Goal: Information Seeking & Learning: Learn about a topic

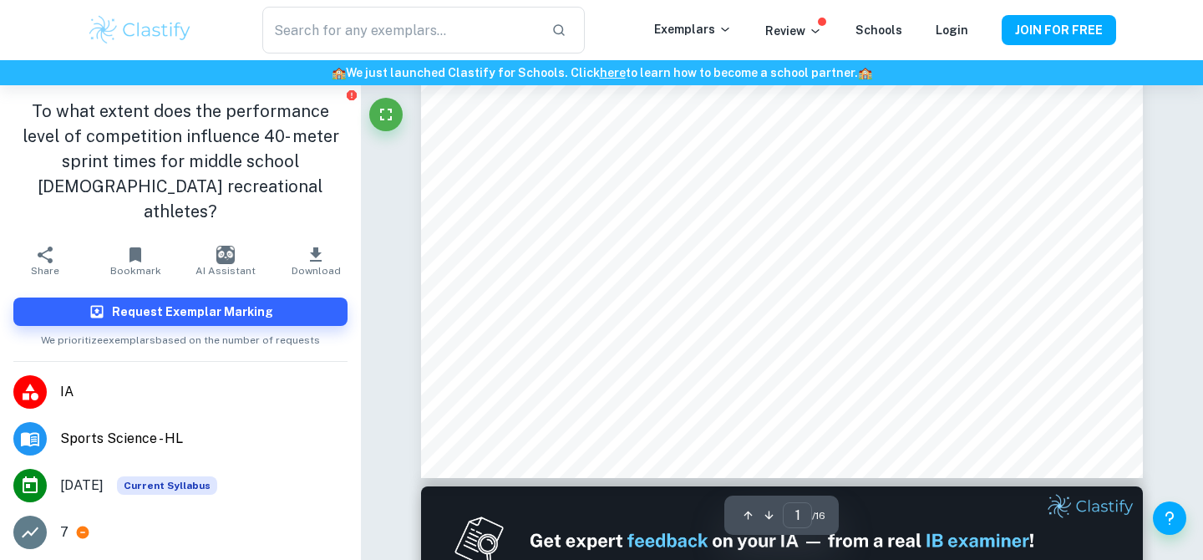
scroll to position [719, 0]
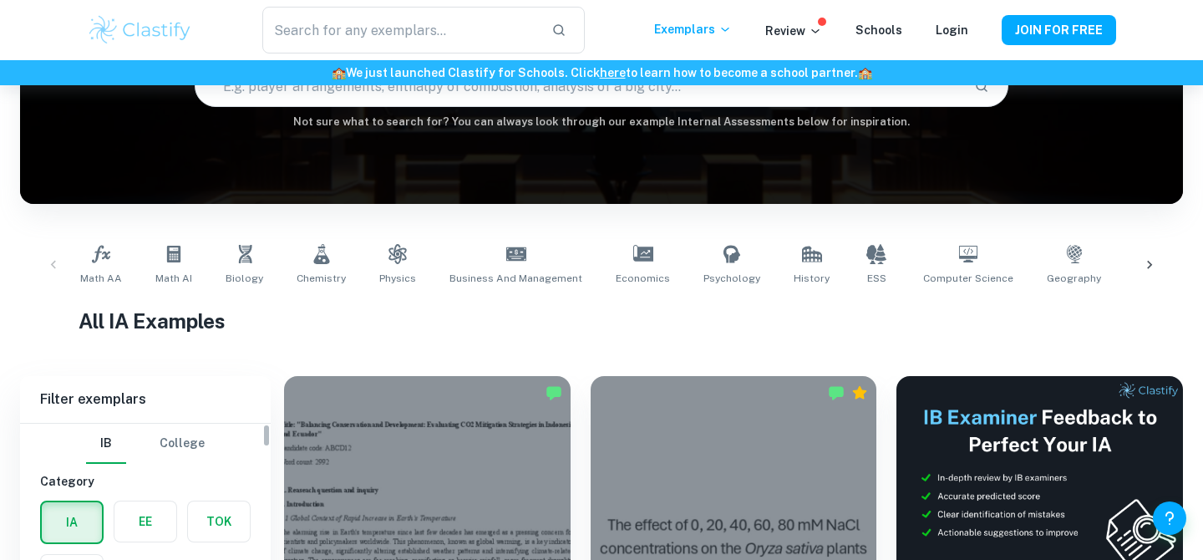
scroll to position [196, 0]
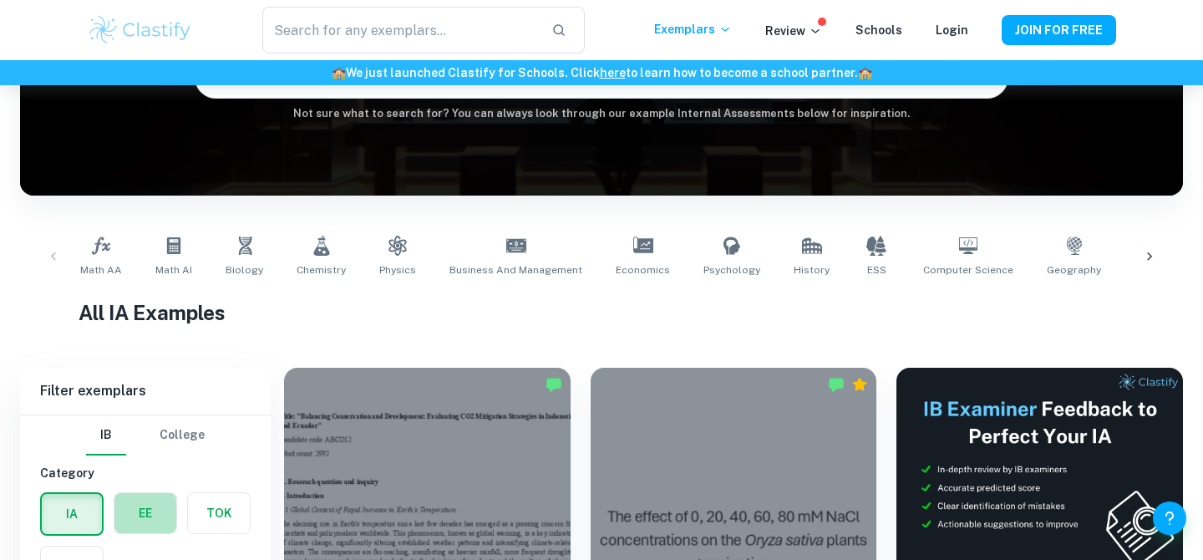
click at [156, 504] on label "button" at bounding box center [145, 513] width 62 height 40
click at [0, 0] on input "radio" at bounding box center [0, 0] width 0 height 0
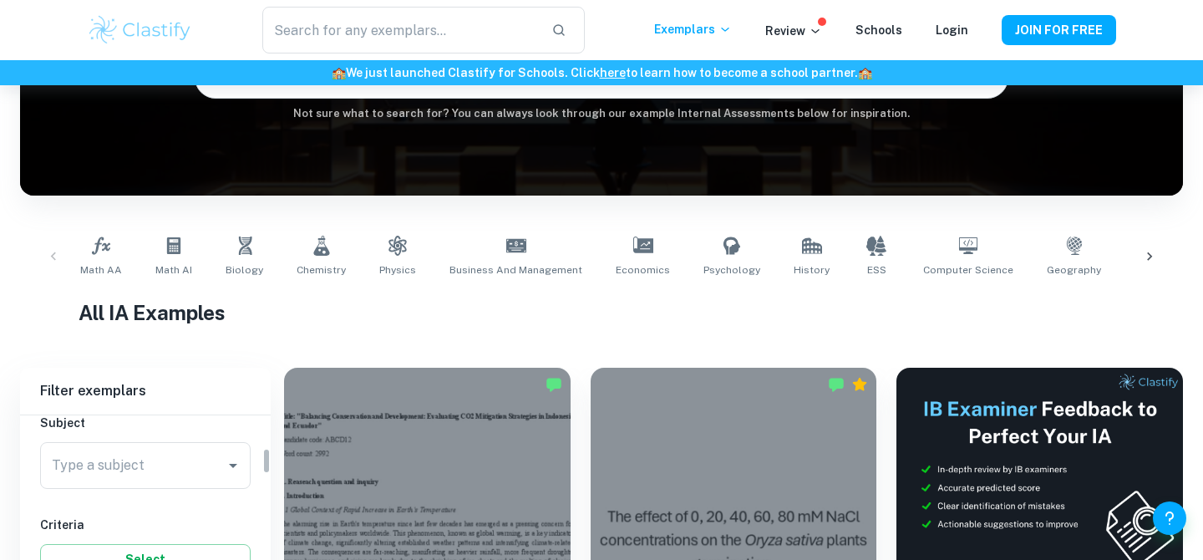
scroll to position [194, 0]
click at [140, 479] on input "Type a subject" at bounding box center [133, 466] width 170 height 32
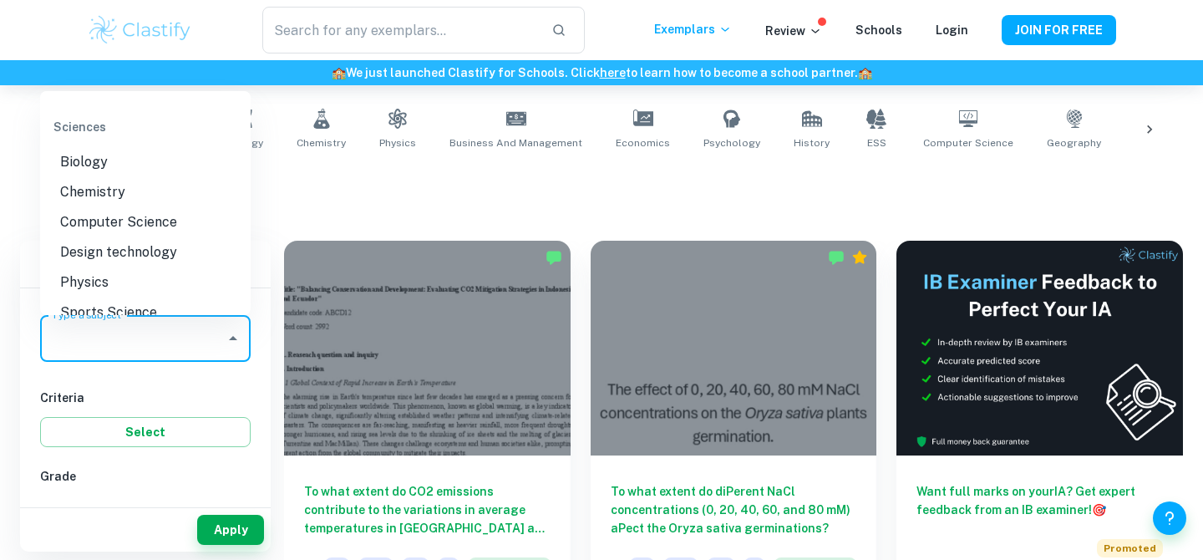
scroll to position [1930, 0]
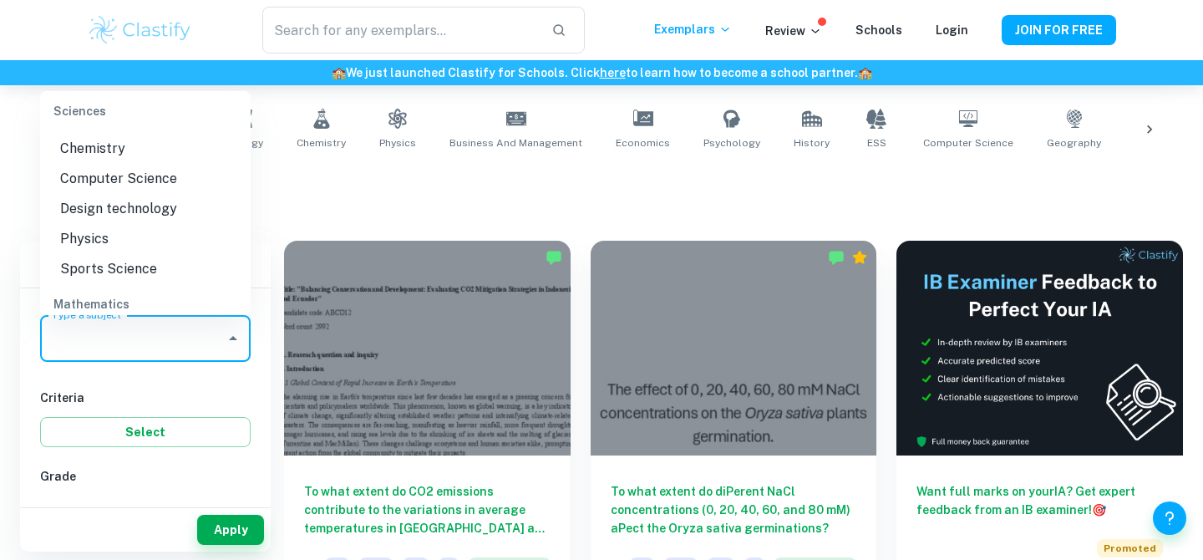
click at [137, 272] on li "Sports Science" at bounding box center [145, 269] width 211 height 30
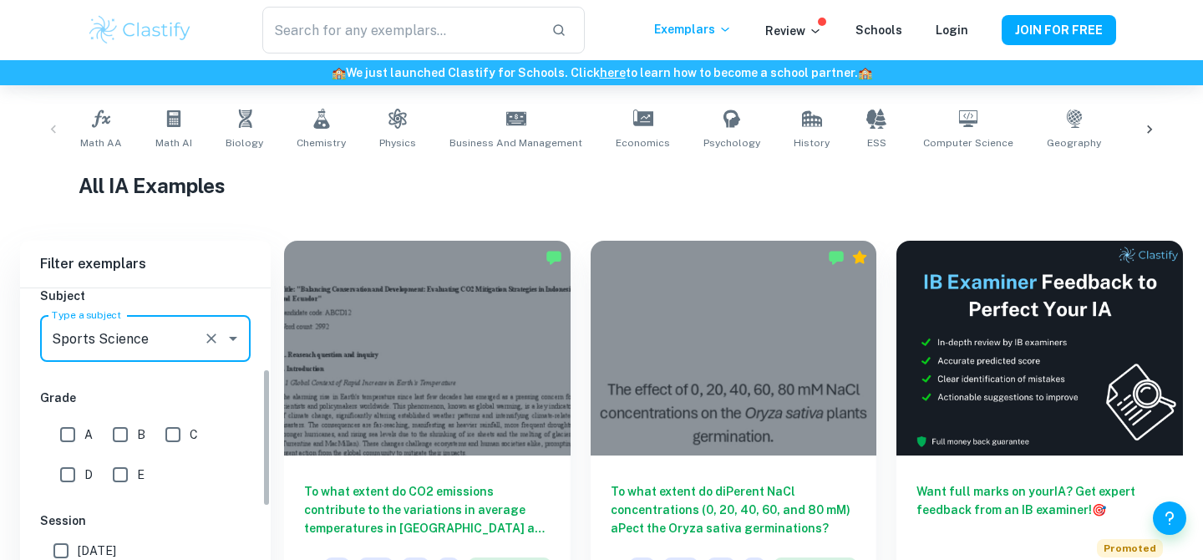
scroll to position [467, 0]
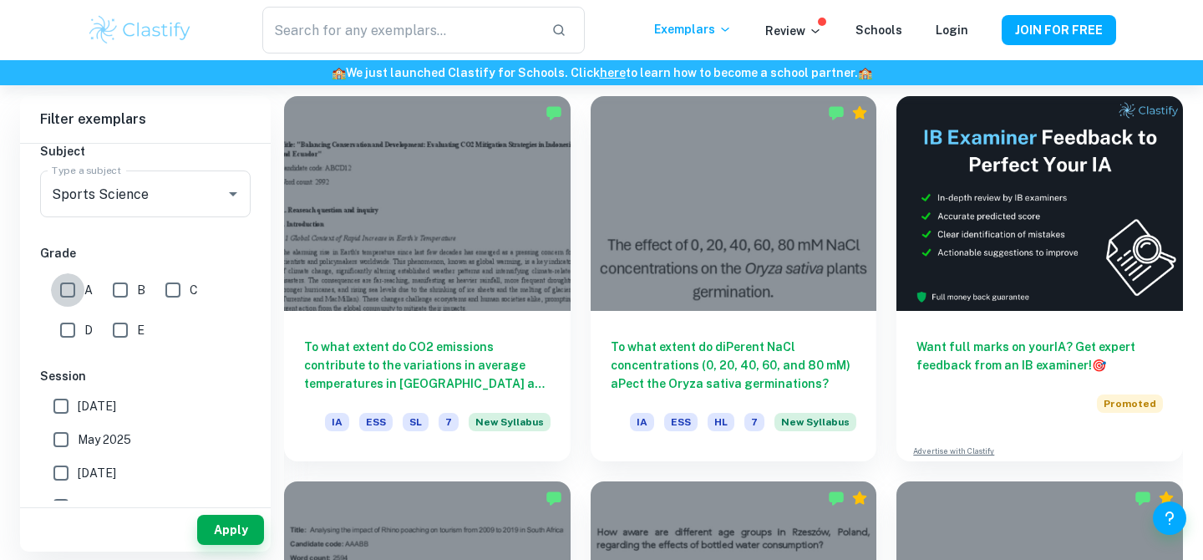
click at [73, 303] on input "A" at bounding box center [67, 289] width 33 height 33
checkbox input "true"
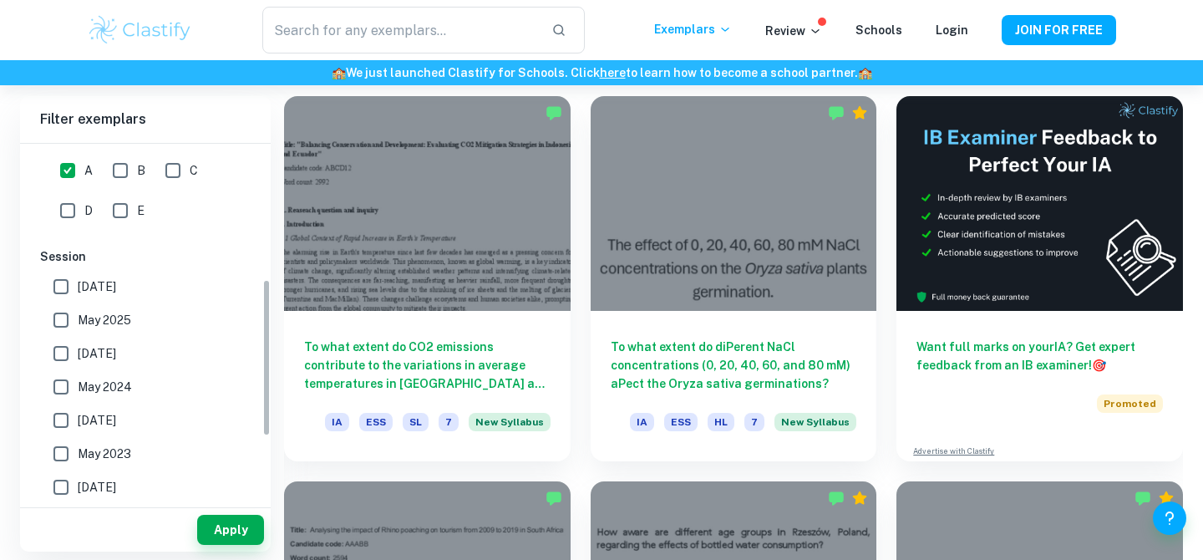
scroll to position [327, 0]
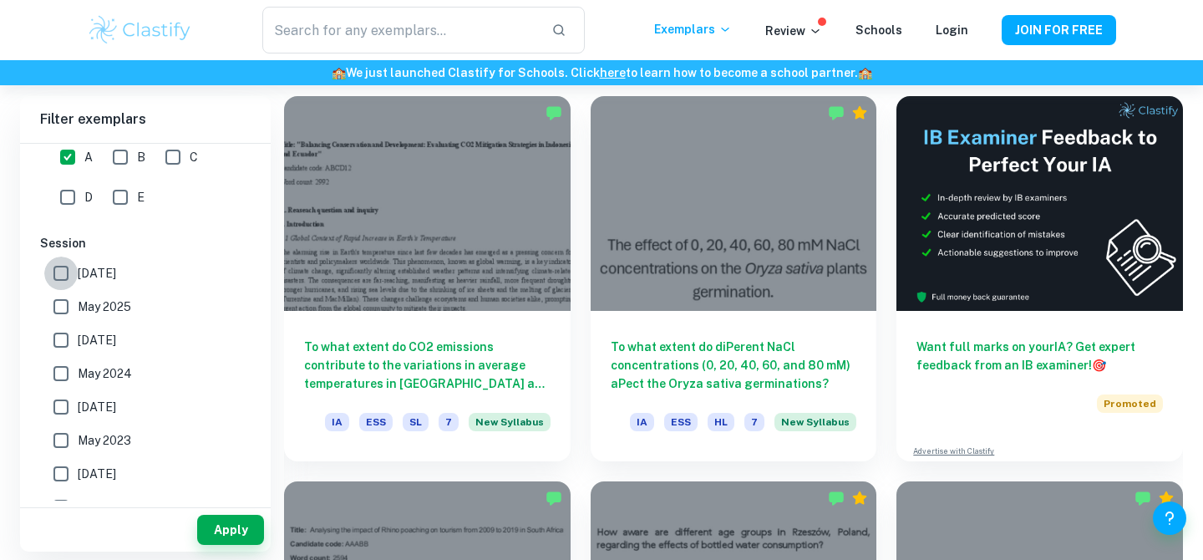
click at [68, 274] on input "May 2026" at bounding box center [60, 273] width 33 height 33
click at [61, 275] on input "May 2026" at bounding box center [60, 273] width 33 height 33
checkbox input "false"
click at [61, 304] on input "May 2025" at bounding box center [60, 306] width 33 height 33
checkbox input "true"
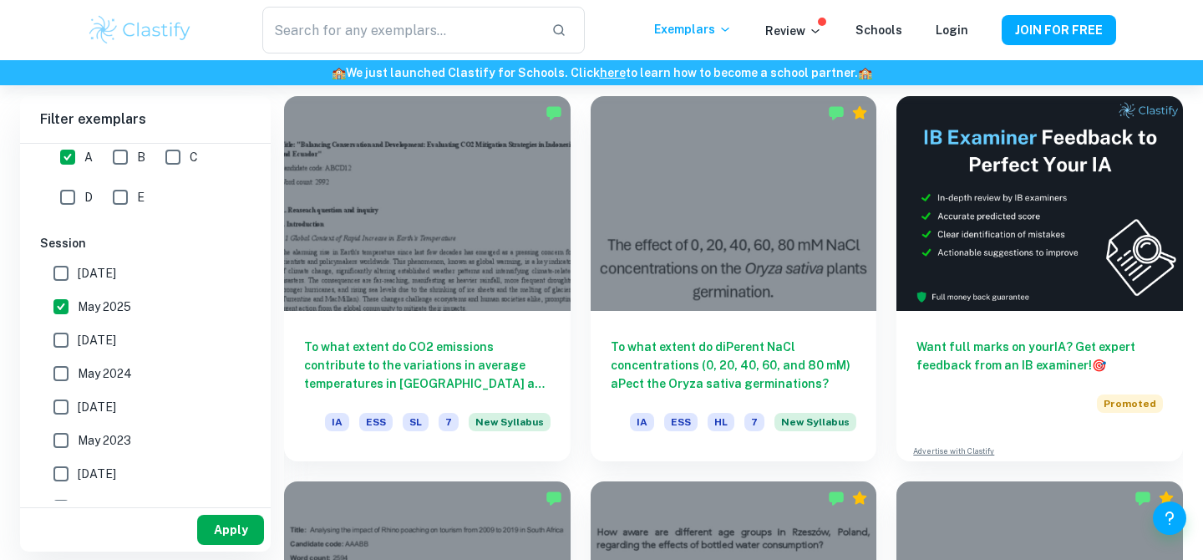
click at [221, 534] on button "Apply" at bounding box center [230, 530] width 67 height 30
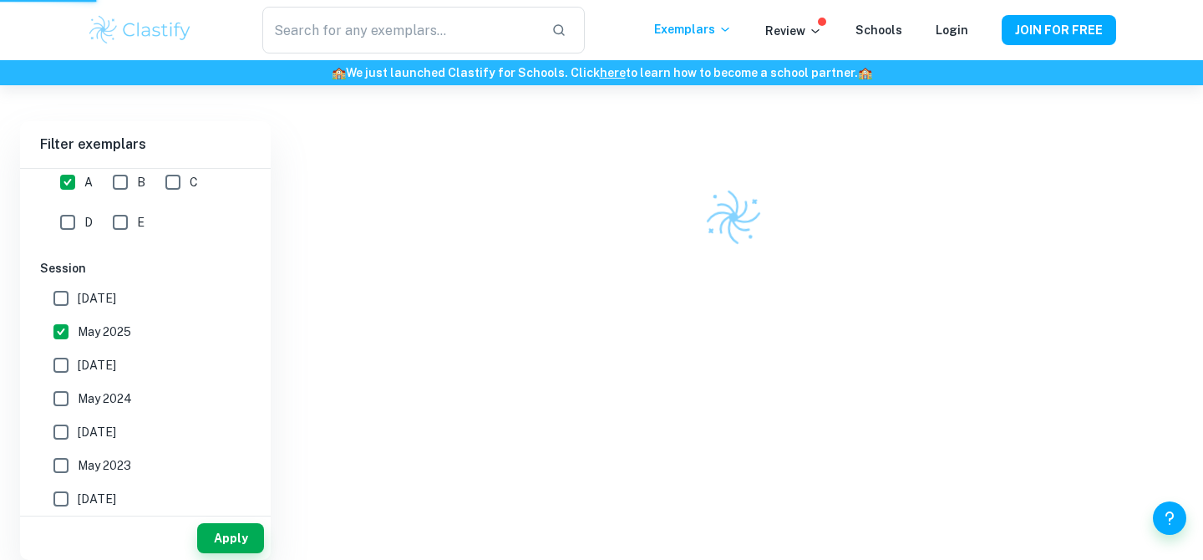
scroll to position [434, 0]
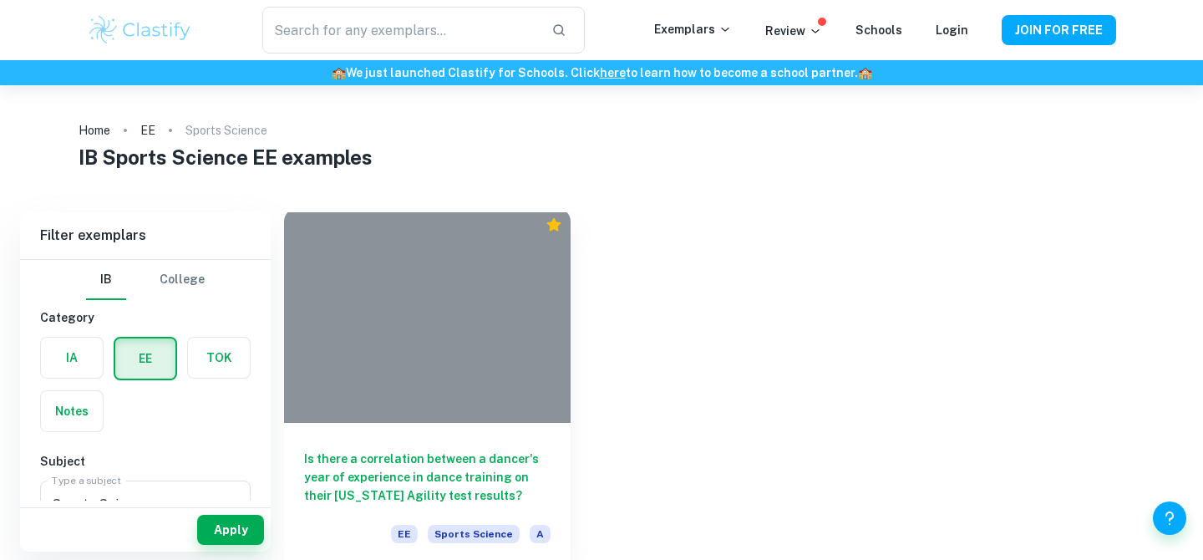
click at [435, 367] on div at bounding box center [427, 315] width 287 height 215
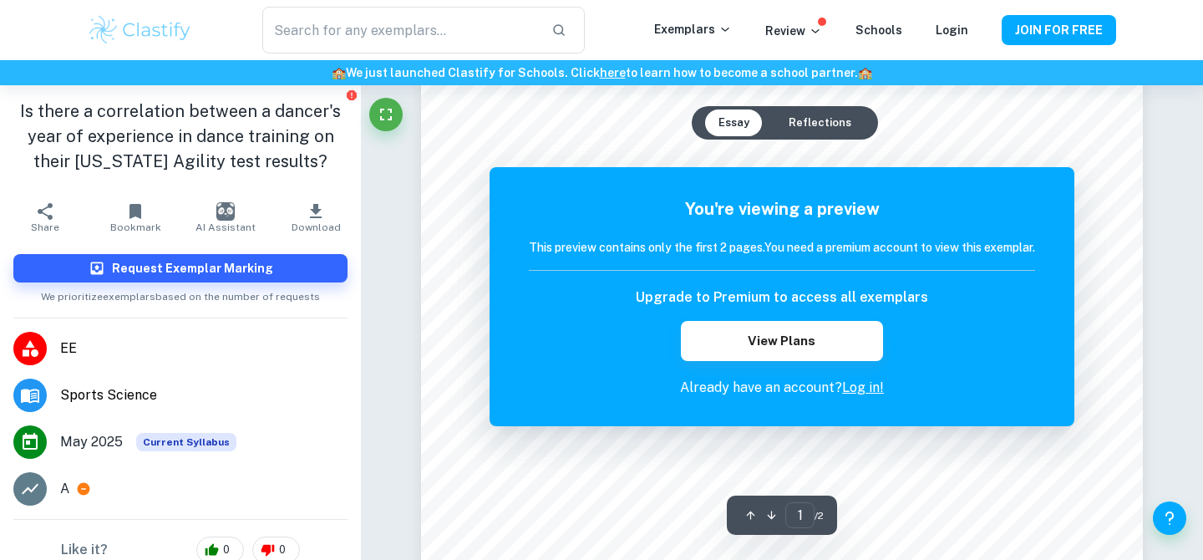
scroll to position [415, 0]
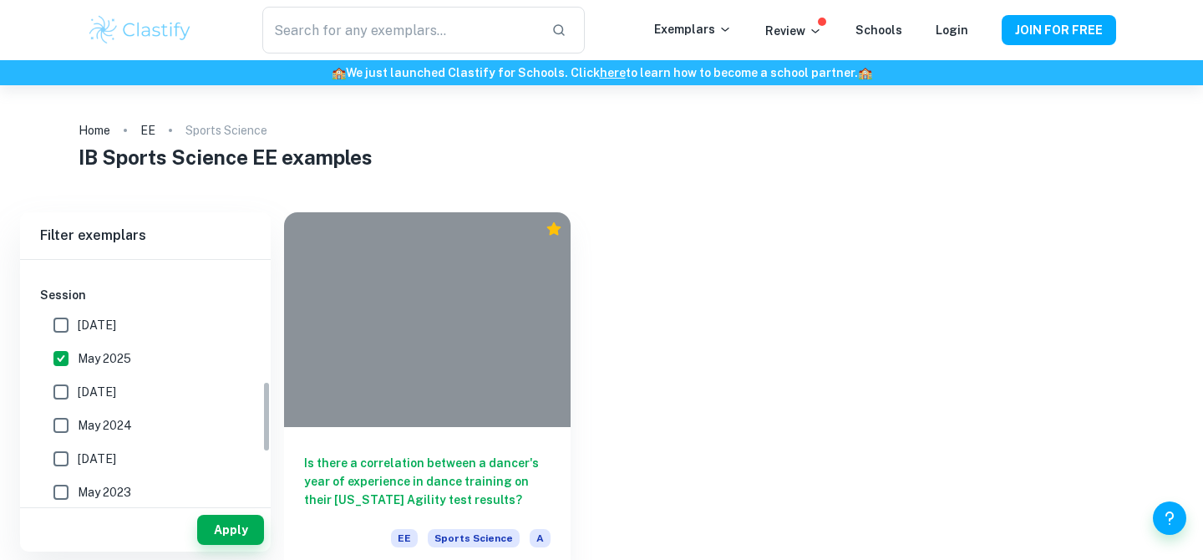
scroll to position [409, 0]
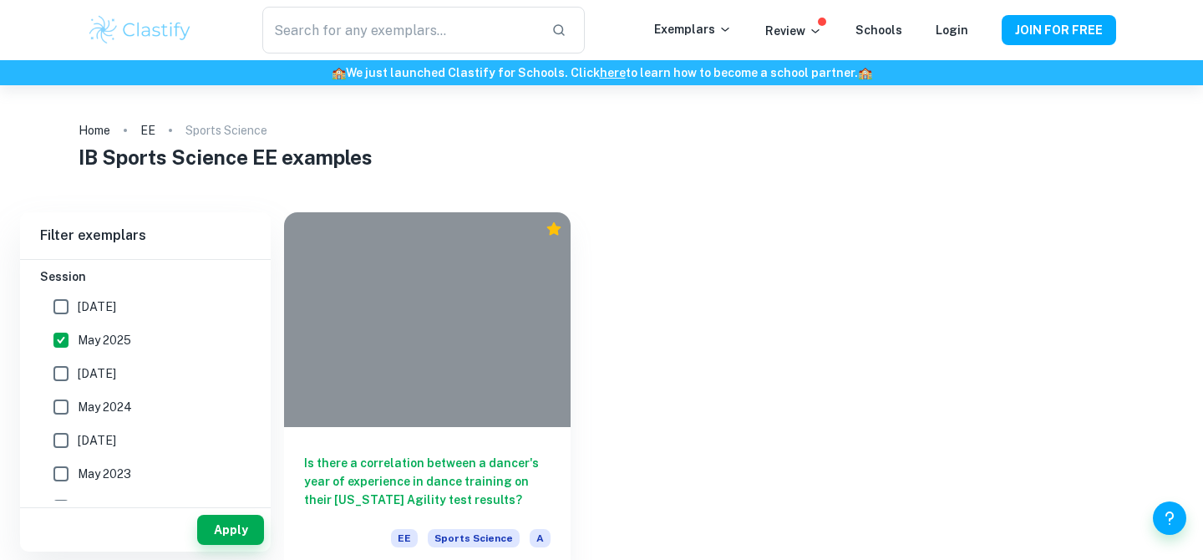
click at [62, 376] on input "November 2024" at bounding box center [60, 373] width 33 height 33
checkbox input "true"
click at [58, 343] on input "May 2025" at bounding box center [60, 339] width 33 height 33
checkbox input "false"
click at [222, 530] on button "Apply" at bounding box center [230, 530] width 67 height 30
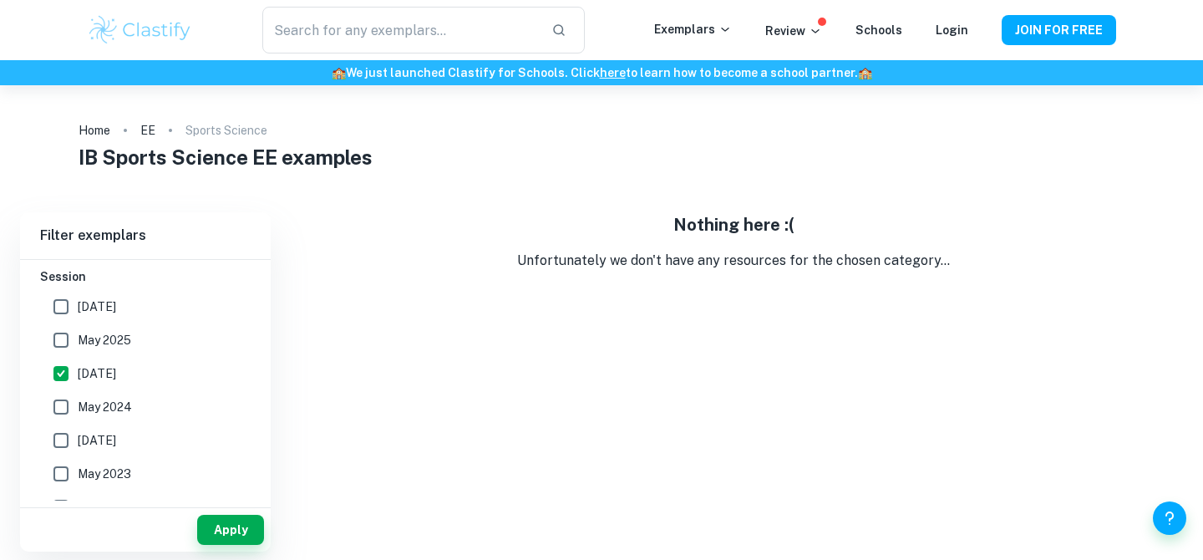
click at [58, 403] on input "May 2024" at bounding box center [60, 406] width 33 height 33
checkbox input "true"
click at [62, 370] on input "November 2024" at bounding box center [60, 373] width 33 height 33
checkbox input "false"
click at [230, 534] on button "Apply" at bounding box center [230, 530] width 67 height 30
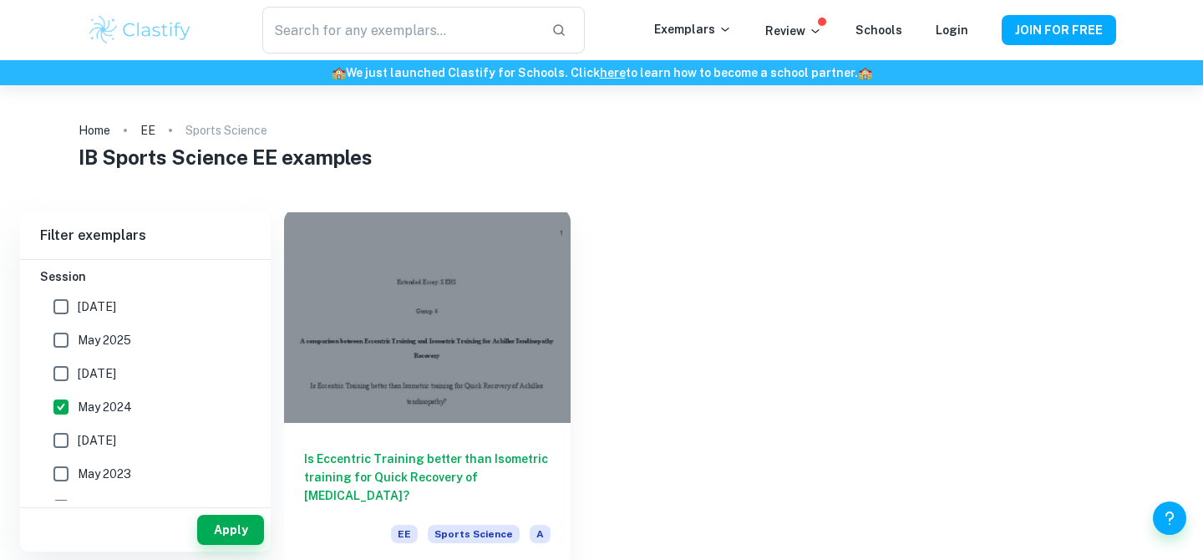
click at [420, 331] on div at bounding box center [427, 315] width 287 height 215
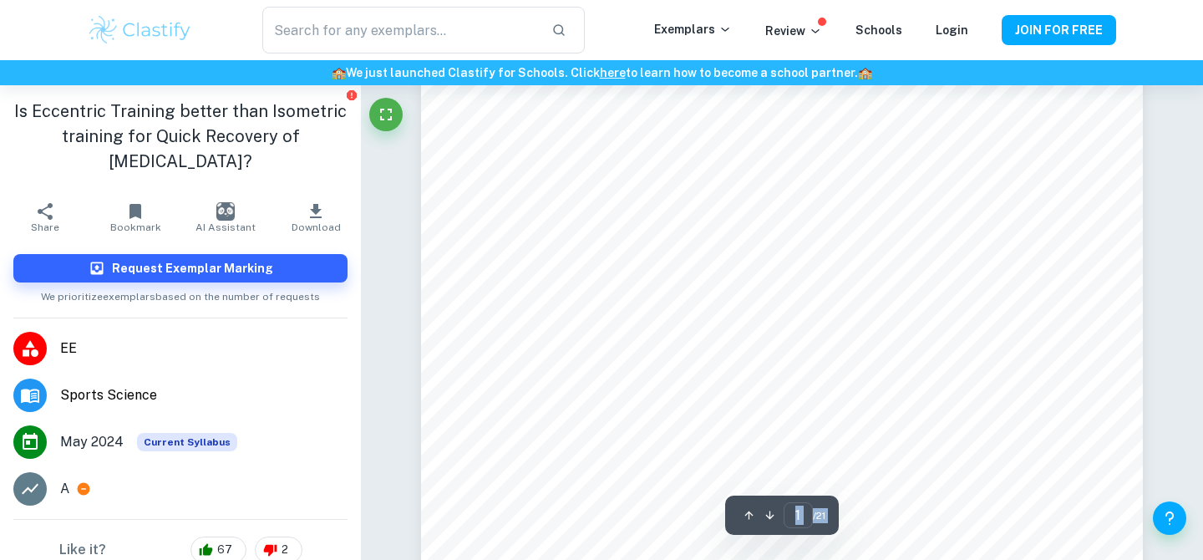
scroll to position [257, 0]
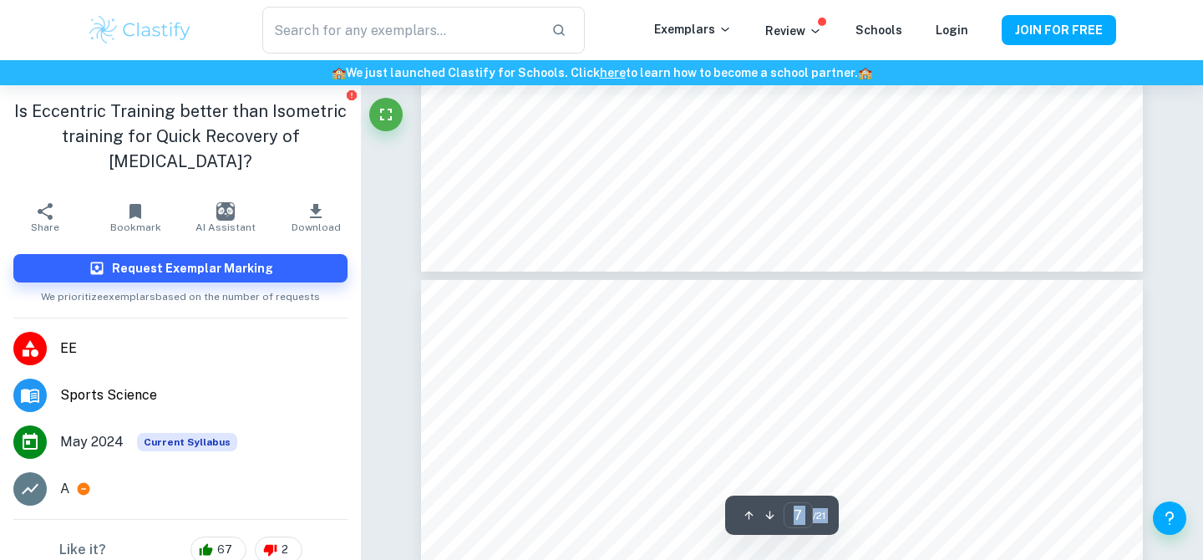
type input "8"
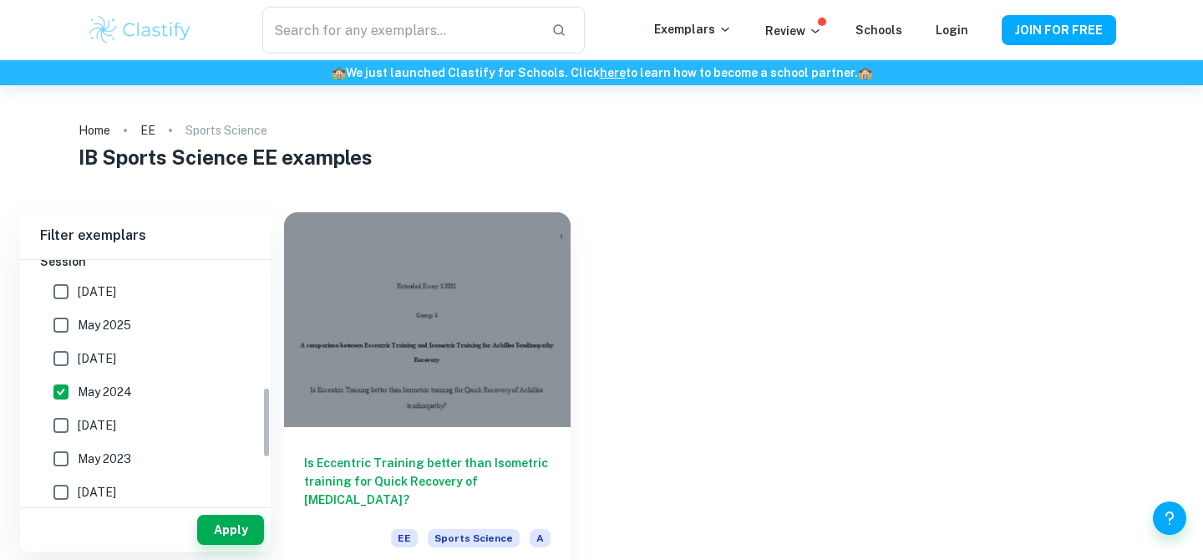
scroll to position [431, 0]
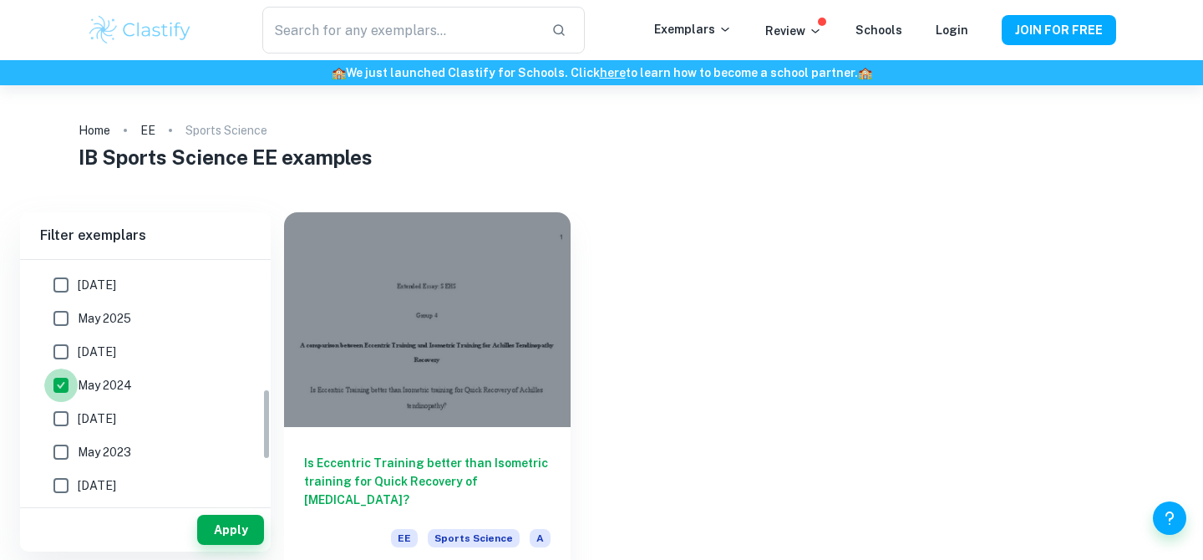
click at [68, 392] on input "May 2024" at bounding box center [60, 385] width 33 height 33
checkbox input "false"
click at [65, 454] on input "May 2023" at bounding box center [60, 451] width 33 height 33
checkbox input "true"
click at [219, 527] on button "Apply" at bounding box center [230, 530] width 67 height 30
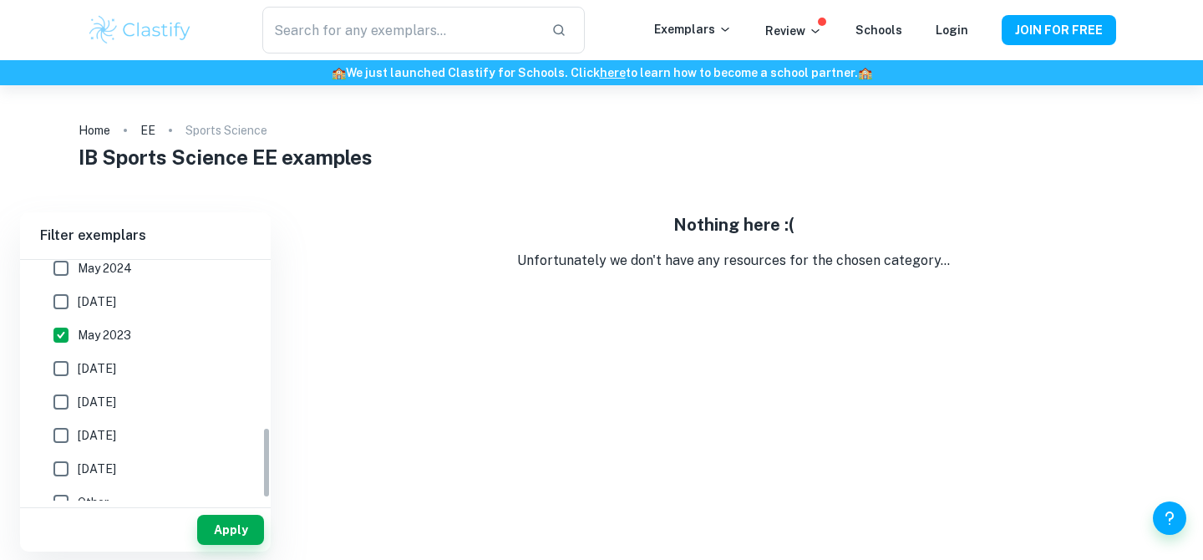
scroll to position [567, 0]
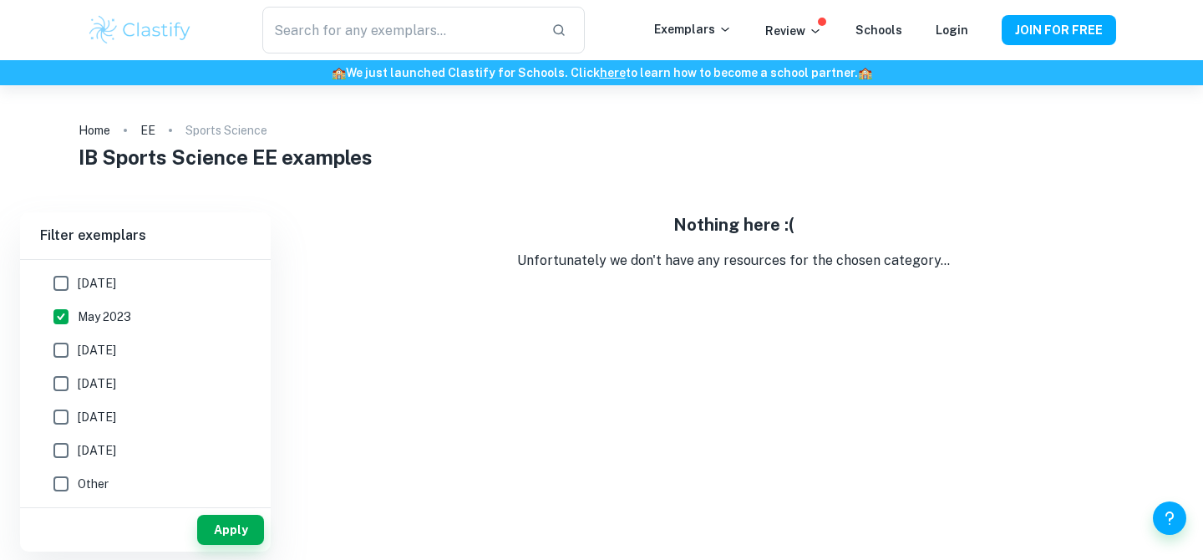
click at [63, 384] on input "[DATE]" at bounding box center [60, 383] width 33 height 33
checkbox input "true"
click at [61, 323] on input "May 2023" at bounding box center [60, 316] width 33 height 33
checkbox input "false"
click at [236, 531] on button "Apply" at bounding box center [230, 530] width 67 height 30
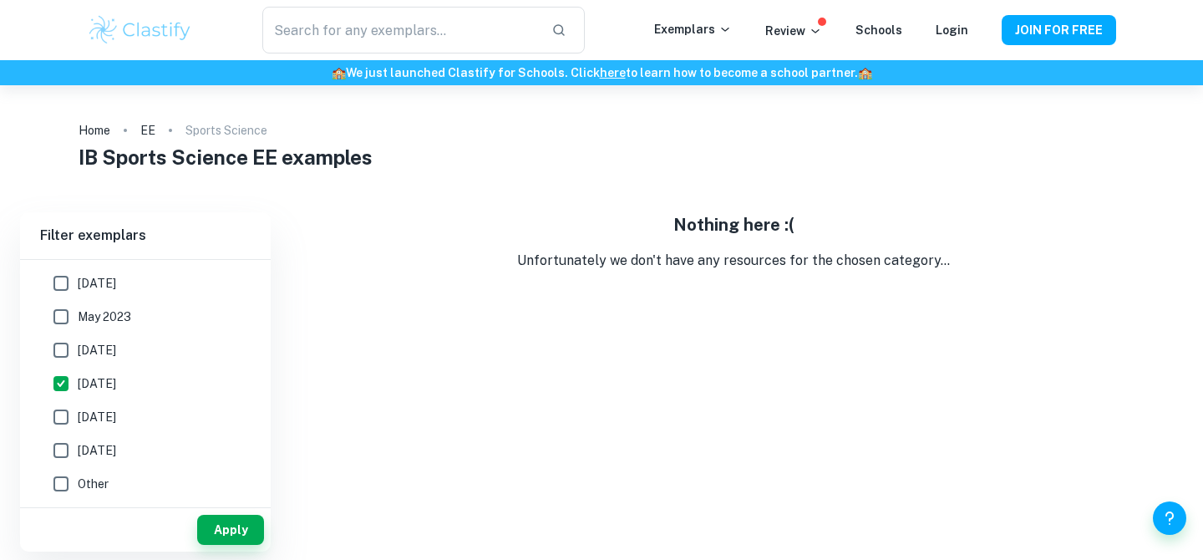
click at [64, 382] on input "[DATE]" at bounding box center [60, 383] width 33 height 33
checkbox input "false"
click at [67, 454] on input "May 2021" at bounding box center [60, 450] width 33 height 33
checkbox input "true"
click at [230, 520] on button "Apply" at bounding box center [230, 530] width 67 height 30
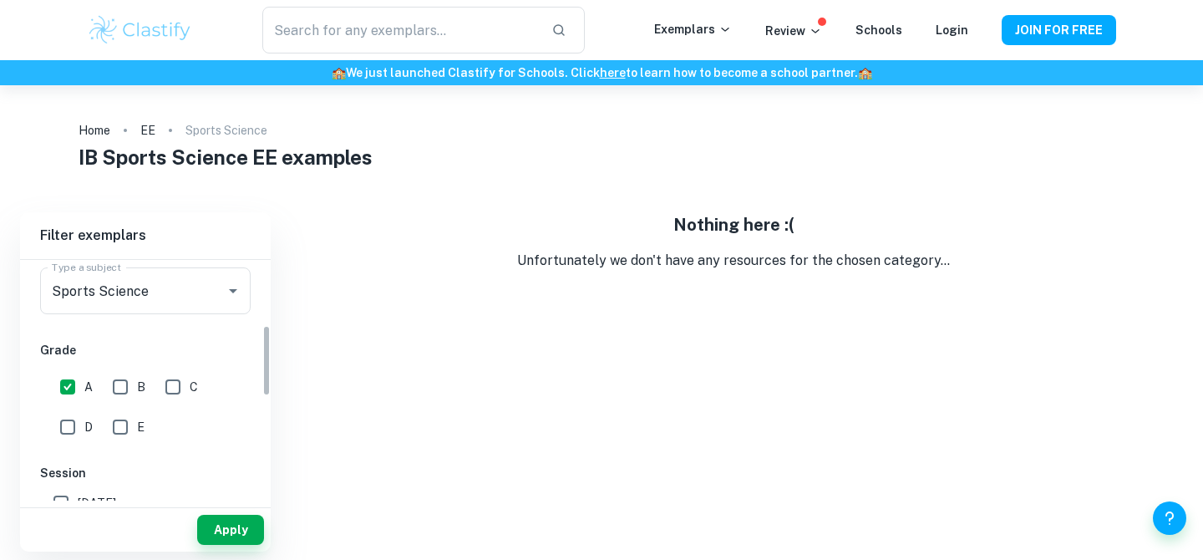
scroll to position [219, 0]
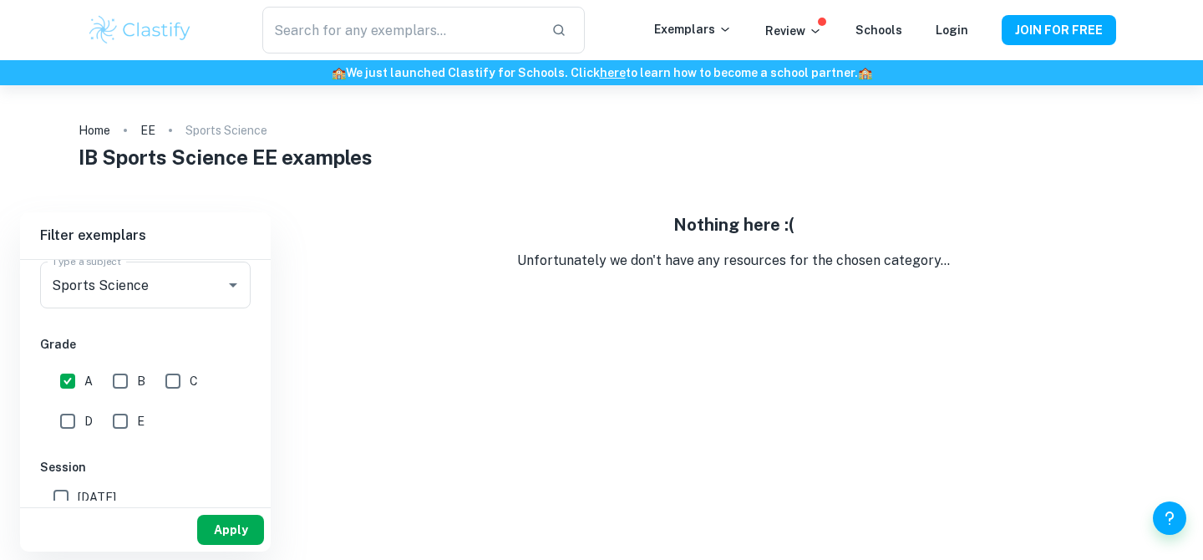
click at [231, 529] on button "Apply" at bounding box center [230, 530] width 67 height 30
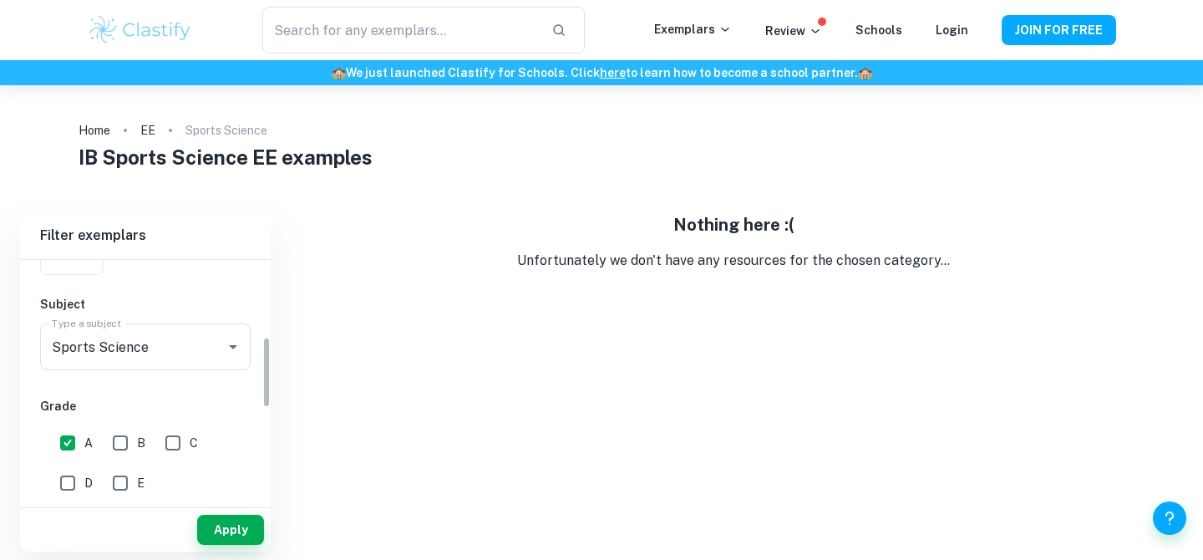
scroll to position [292, 0]
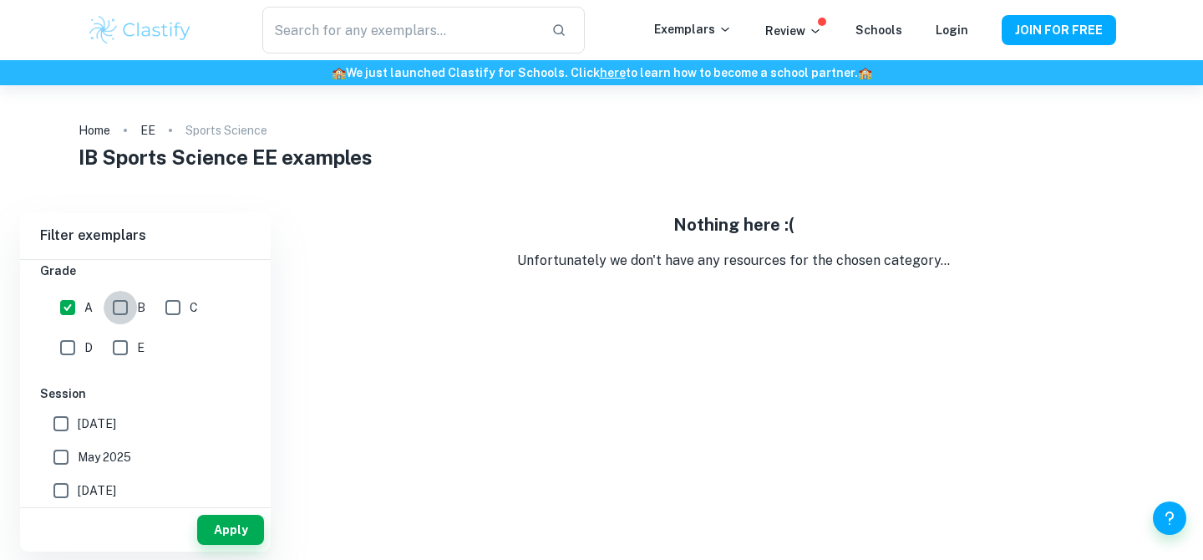
click at [113, 303] on input "B" at bounding box center [120, 307] width 33 height 33
checkbox input "true"
click at [218, 530] on button "Apply" at bounding box center [230, 530] width 67 height 30
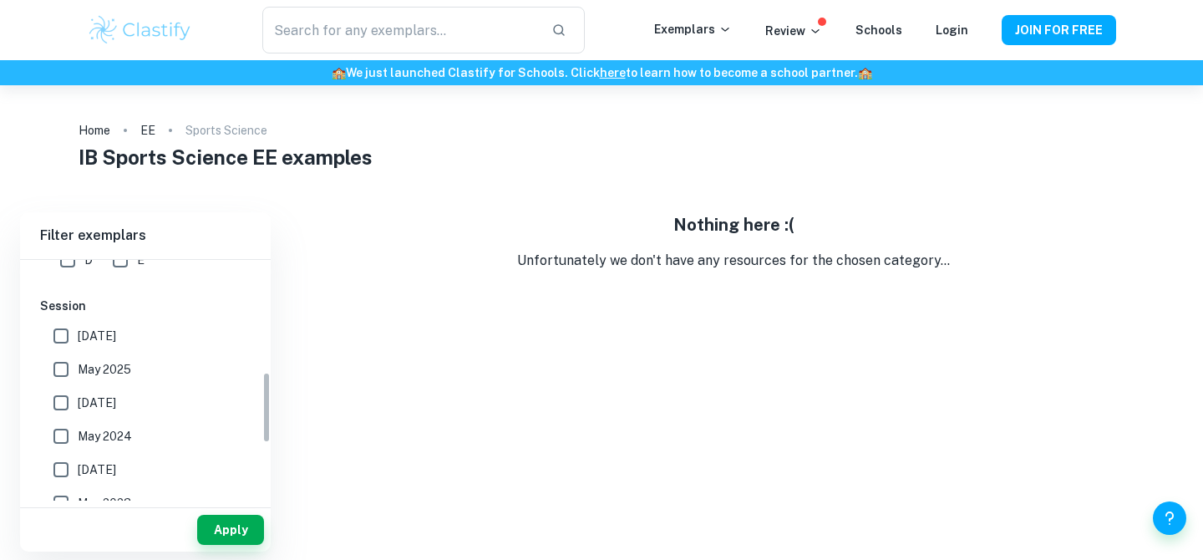
scroll to position [384, 0]
click at [67, 437] on input "May 2024" at bounding box center [60, 432] width 33 height 33
checkbox input "true"
click at [230, 537] on button "Apply" at bounding box center [230, 530] width 67 height 30
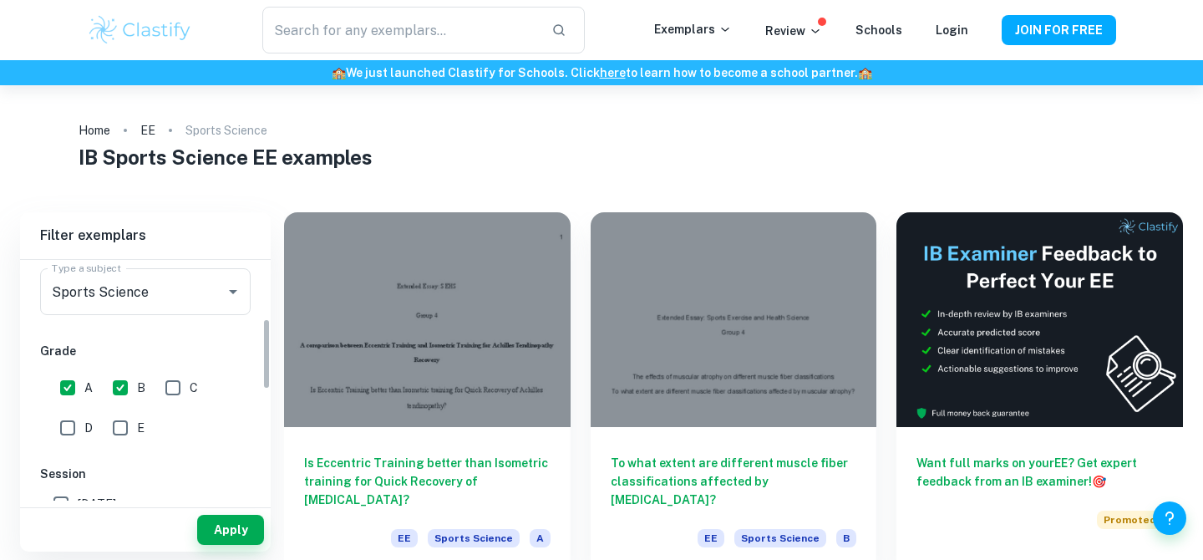
scroll to position [197, 0]
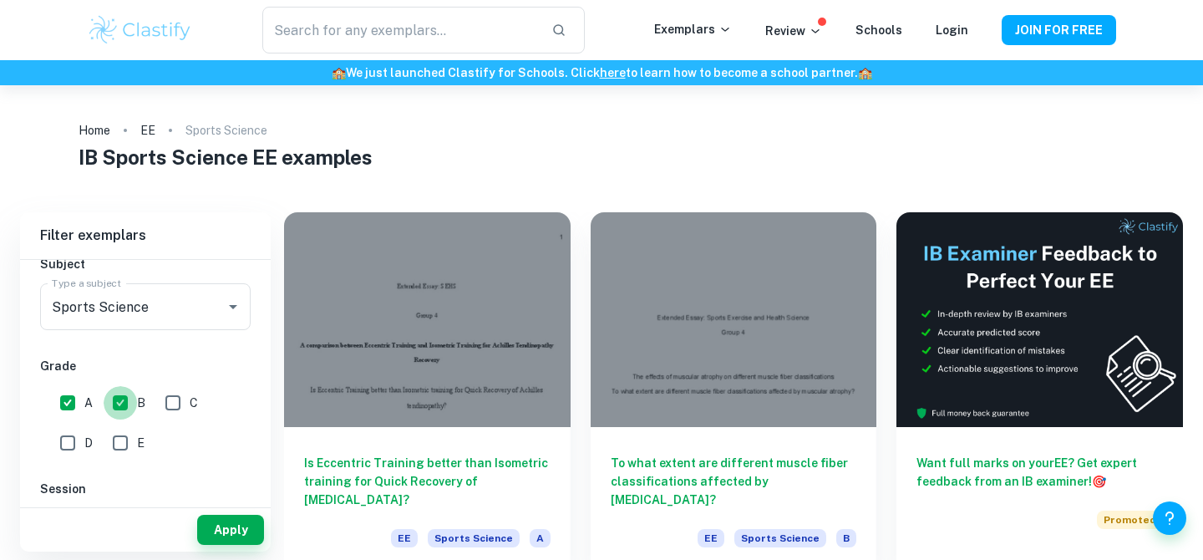
click at [120, 395] on input "B" at bounding box center [120, 402] width 33 height 33
checkbox input "false"
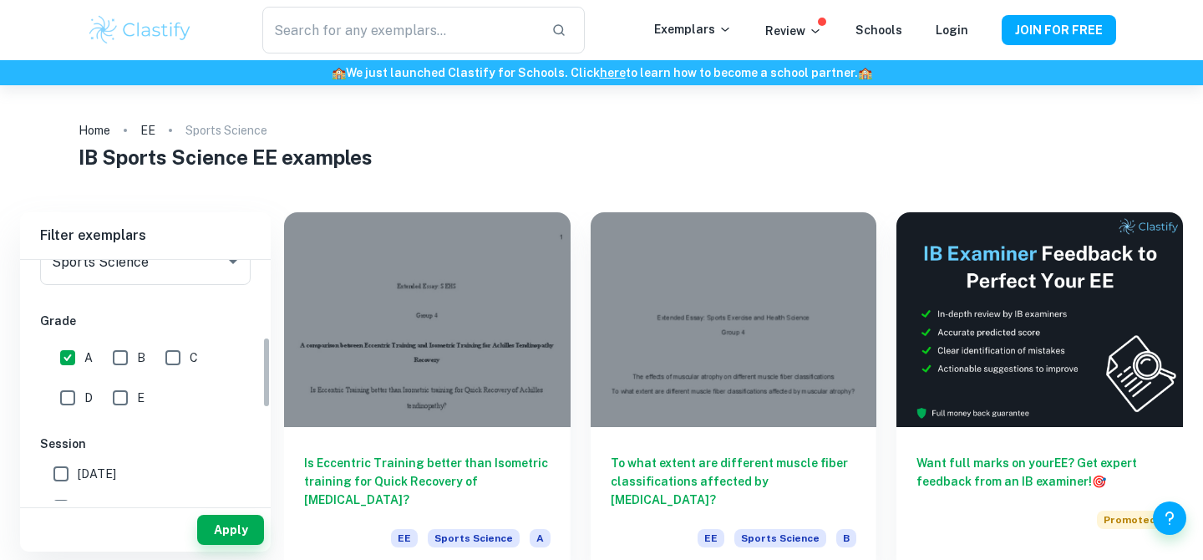
scroll to position [265, 0]
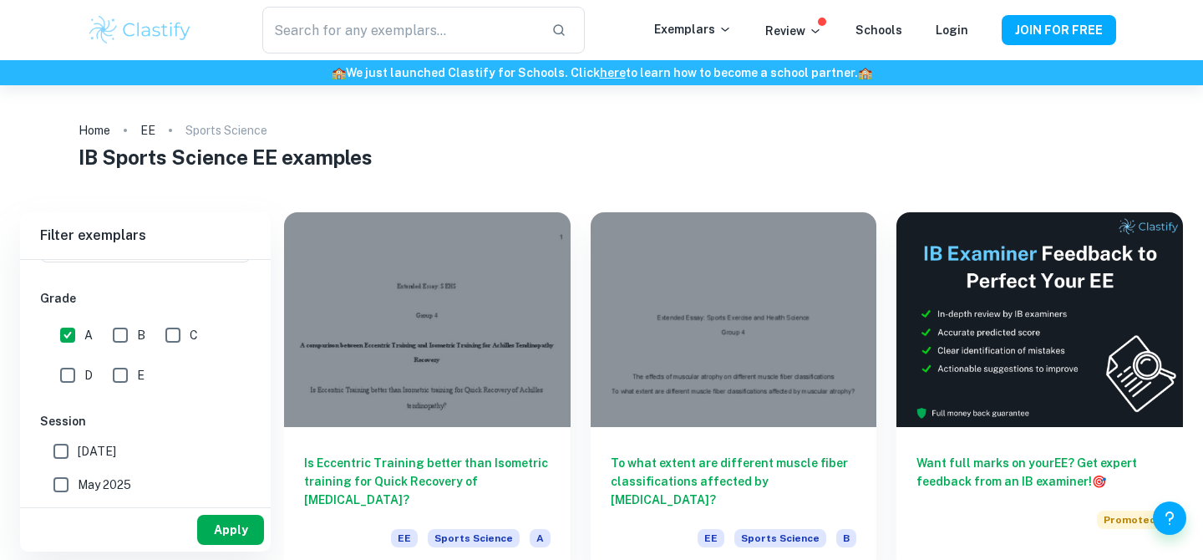
click at [223, 532] on button "Apply" at bounding box center [230, 530] width 67 height 30
